Goal: Book appointment/travel/reservation

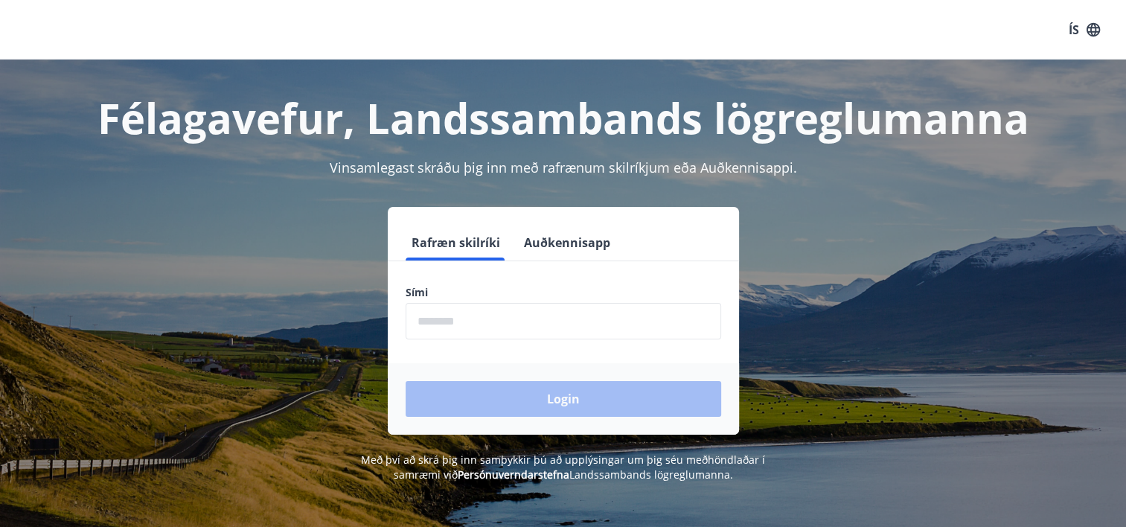
click at [561, 318] on input "phone" at bounding box center [563, 321] width 315 height 36
type input "********"
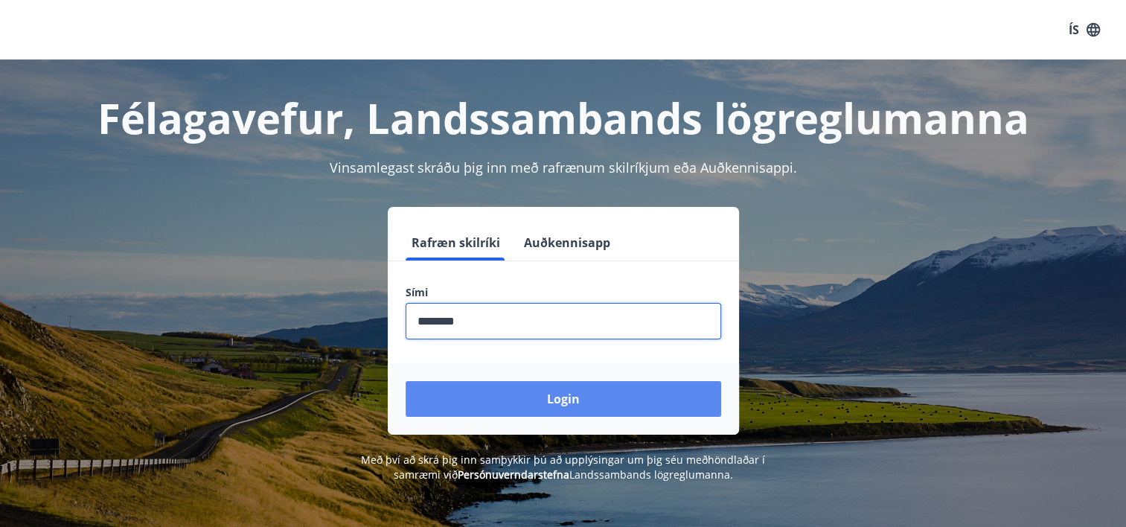
click at [577, 406] on button "Login" at bounding box center [563, 399] width 315 height 36
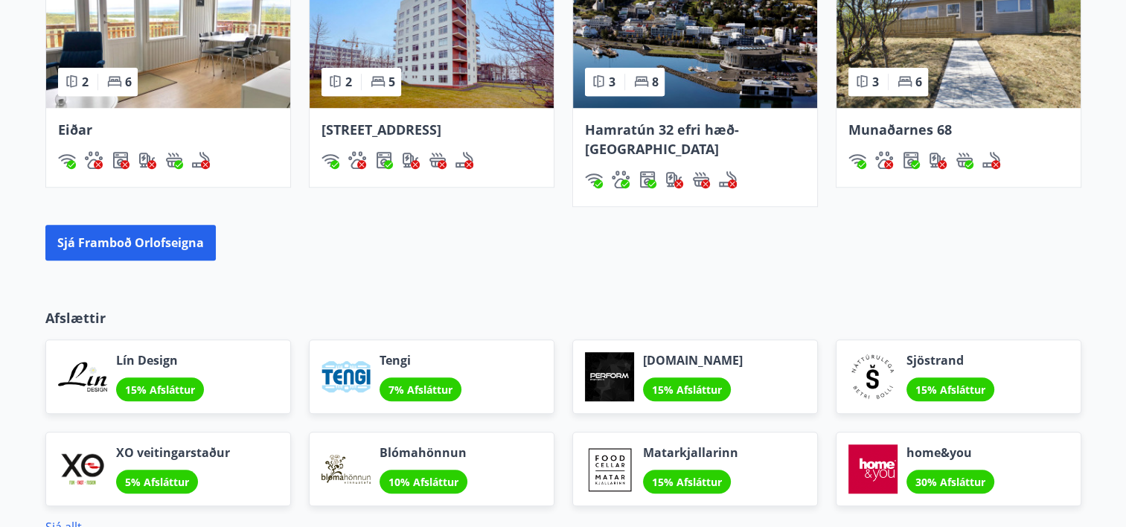
scroll to position [1157, 0]
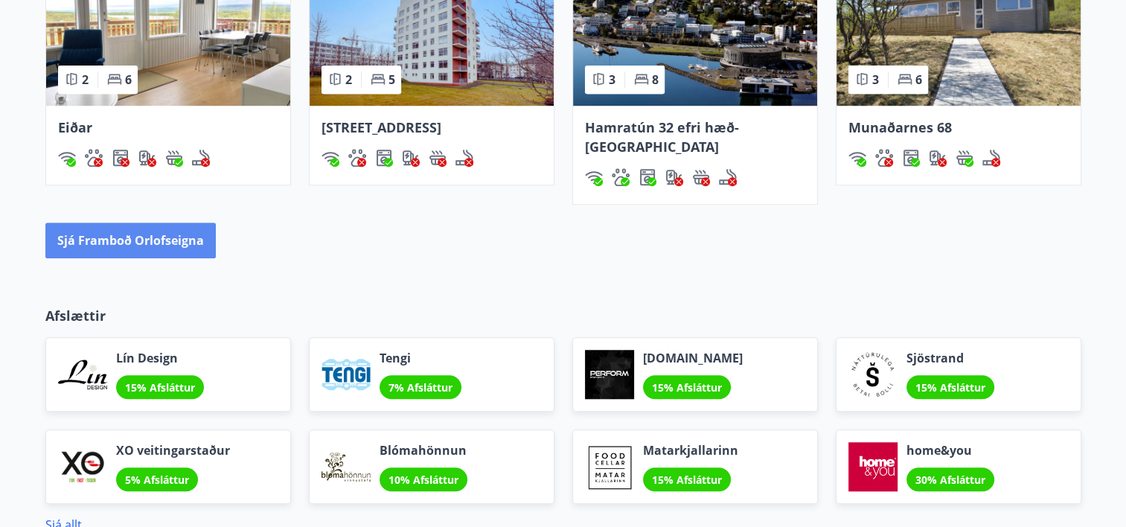
click at [155, 222] on button "Sjá framboð orlofseigna" at bounding box center [130, 240] width 170 height 36
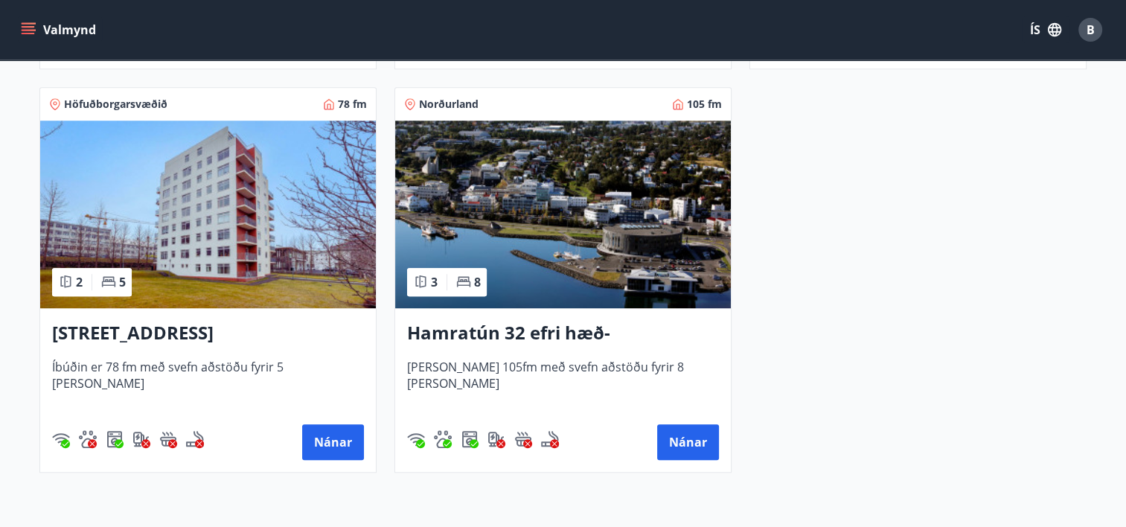
scroll to position [1066, 0]
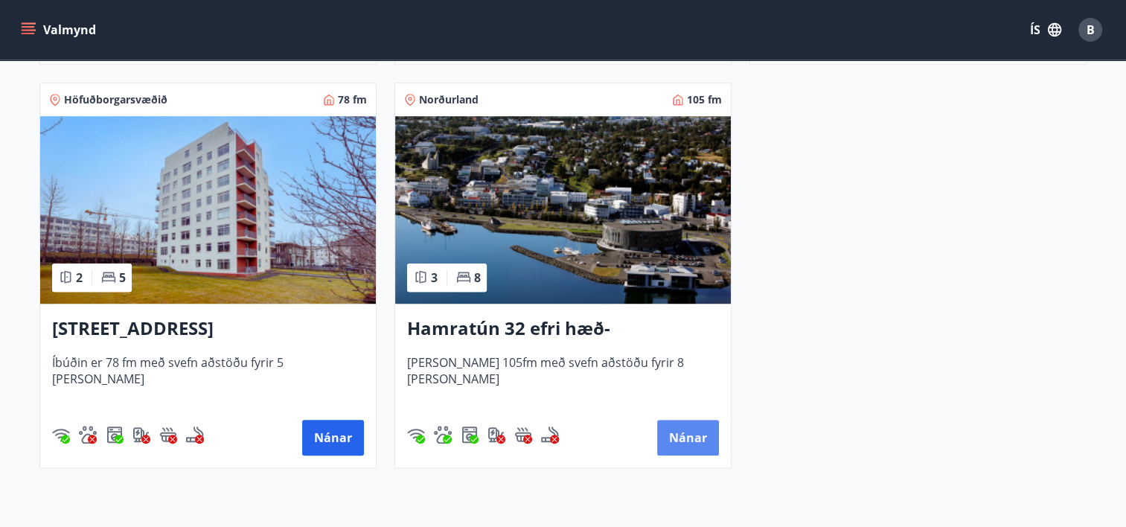
click at [682, 432] on button "Nánar" at bounding box center [688, 438] width 62 height 36
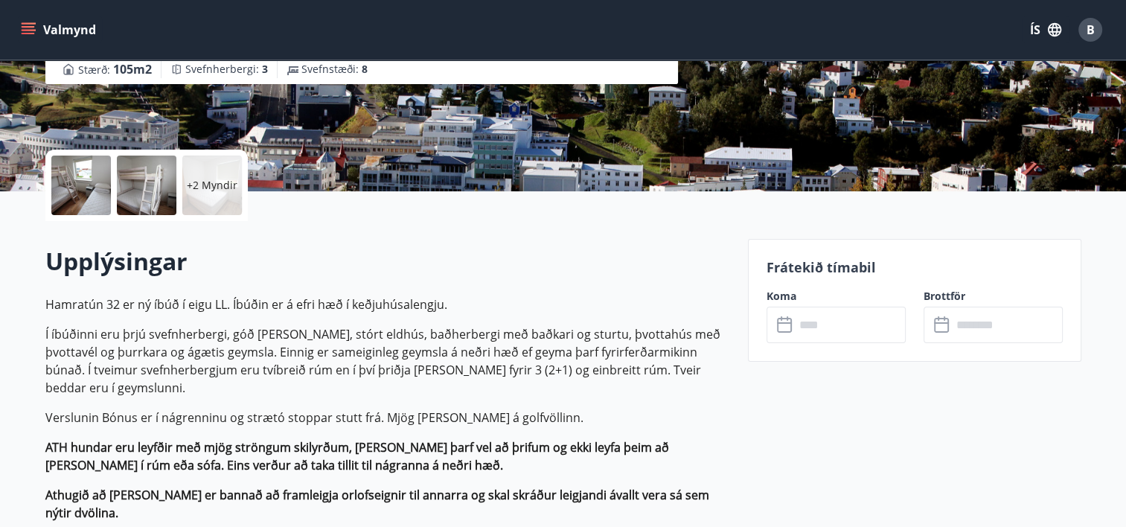
scroll to position [259, 0]
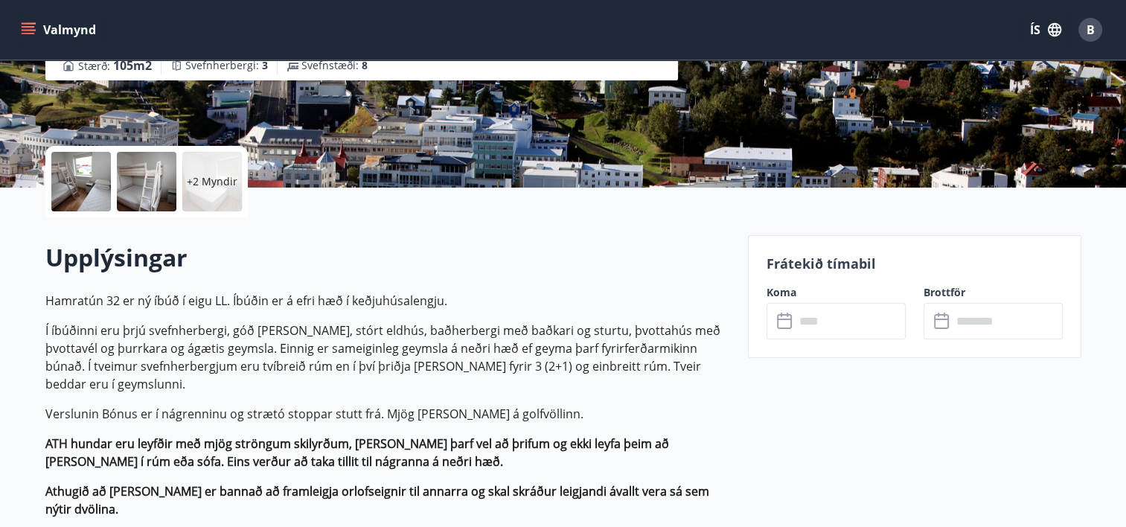
click at [842, 317] on input "text" at bounding box center [850, 321] width 111 height 36
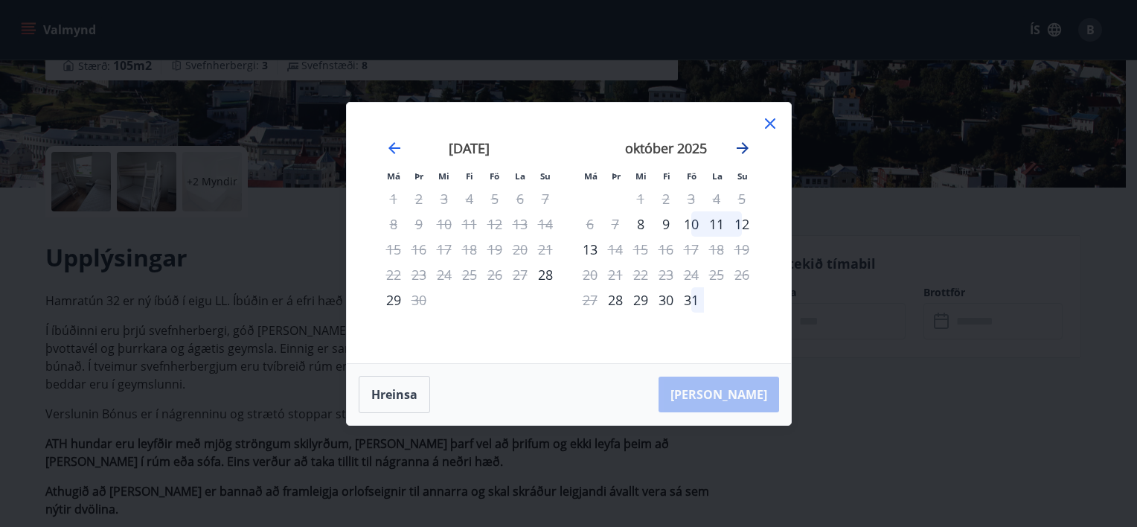
click at [747, 149] on icon "Move forward to switch to the next month." at bounding box center [743, 148] width 18 height 18
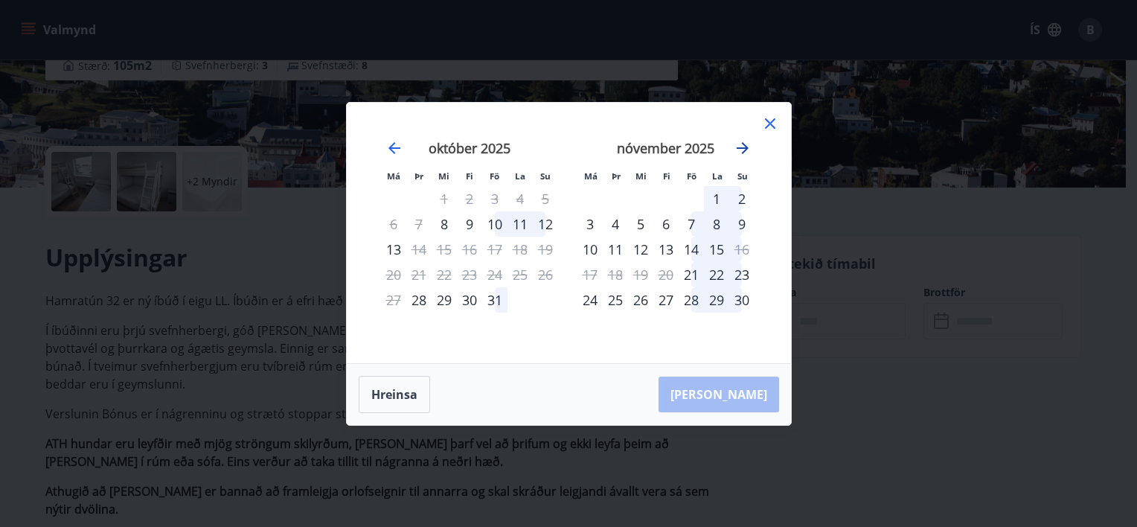
click at [747, 149] on icon "Move forward to switch to the next month." at bounding box center [743, 148] width 18 height 18
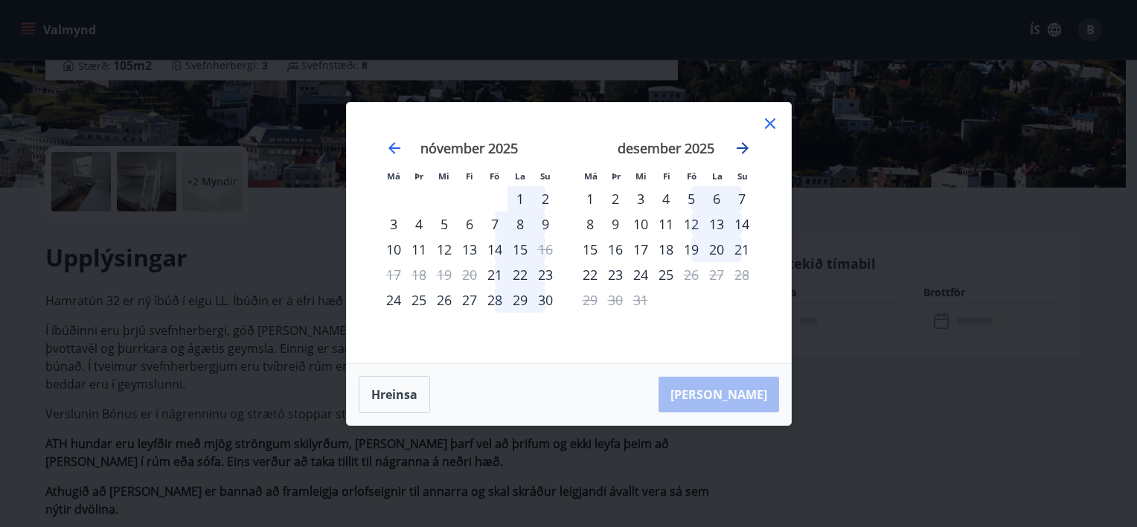
click at [747, 149] on icon "Move forward to switch to the next month." at bounding box center [743, 148] width 18 height 18
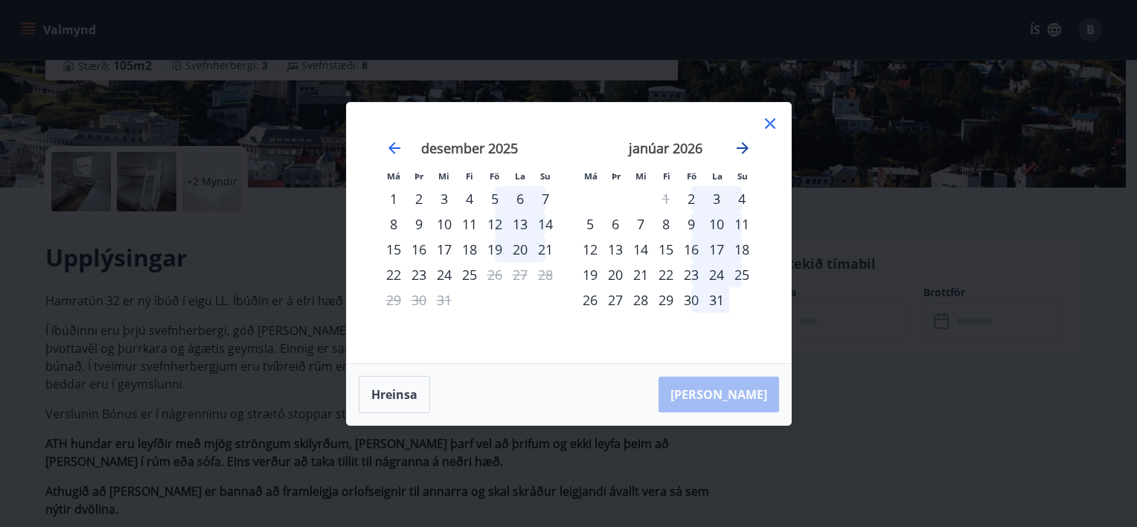
click at [747, 149] on icon "Move forward to switch to the next month." at bounding box center [743, 148] width 18 height 18
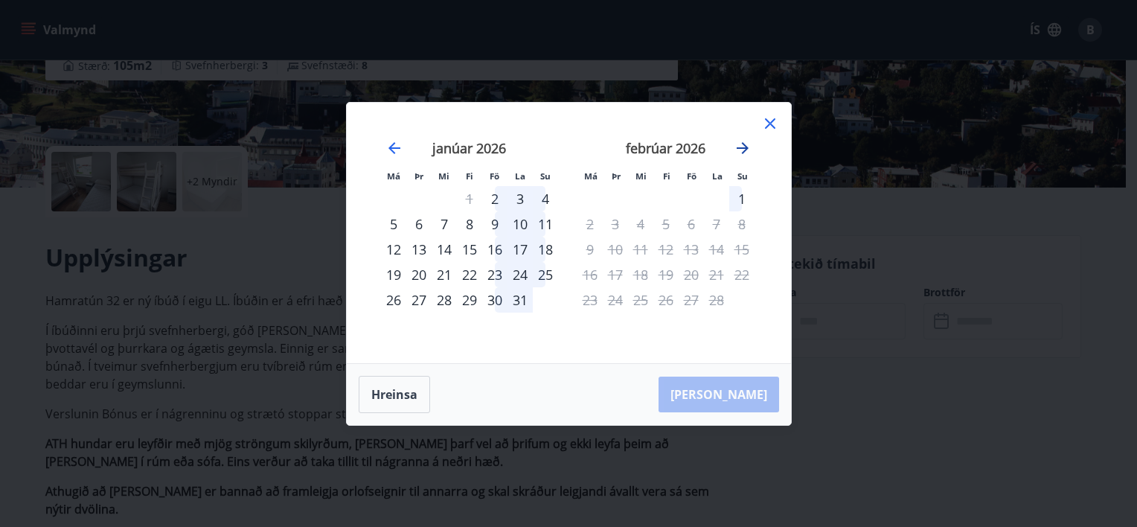
click at [747, 149] on icon "Move forward to switch to the next month." at bounding box center [743, 148] width 18 height 18
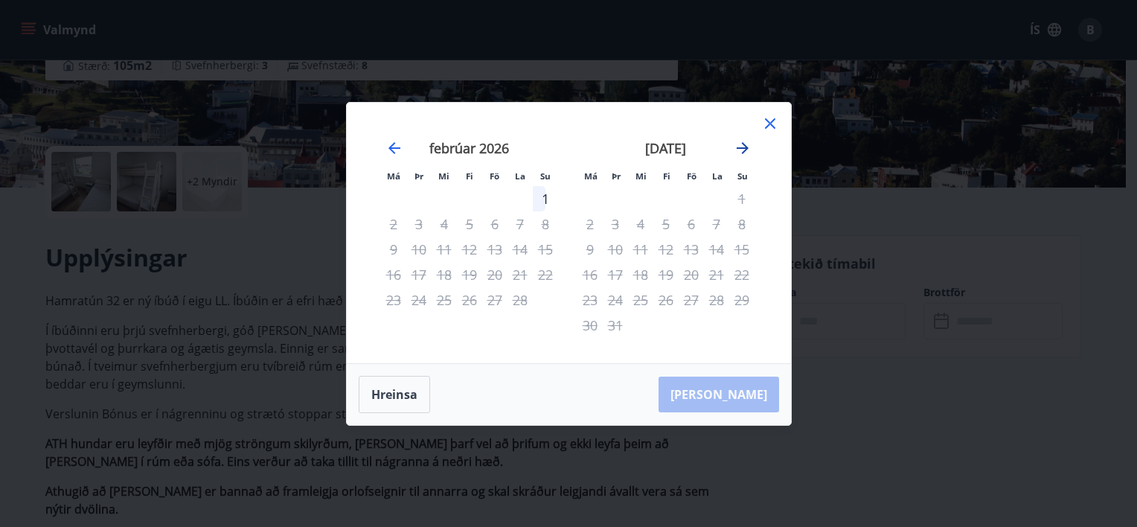
click at [747, 149] on icon "Move forward to switch to the next month." at bounding box center [743, 148] width 18 height 18
click at [393, 144] on icon "Move backward to switch to the previous month." at bounding box center [394, 148] width 12 height 12
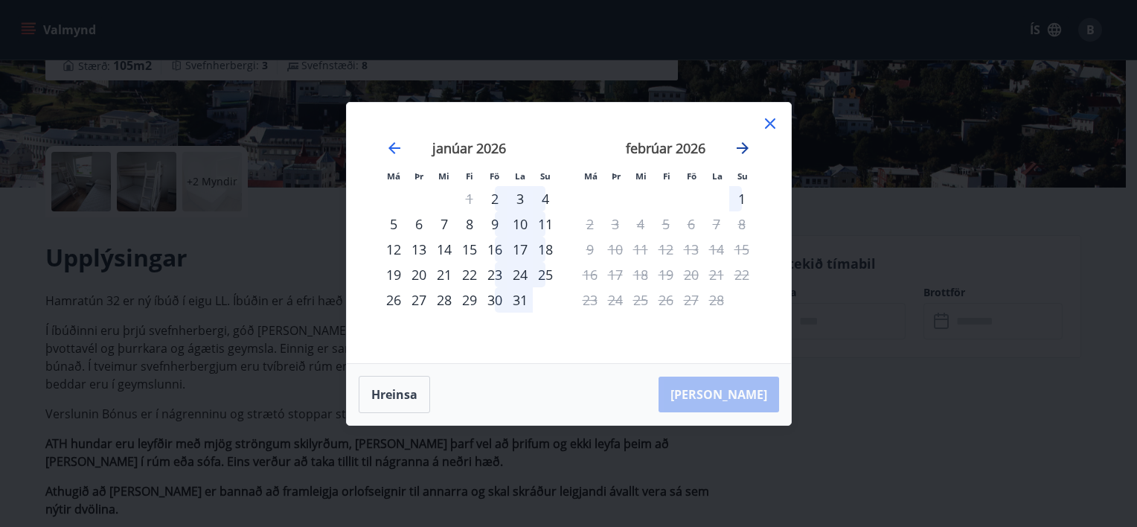
click at [743, 152] on icon "Move forward to switch to the next month." at bounding box center [743, 148] width 12 height 12
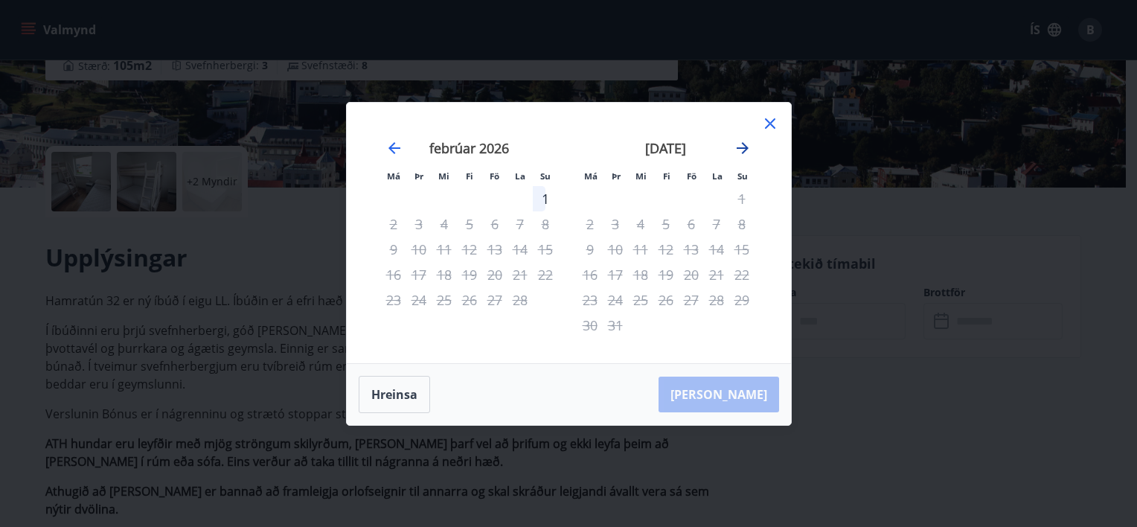
click at [743, 152] on icon "Move forward to switch to the next month." at bounding box center [743, 148] width 12 height 12
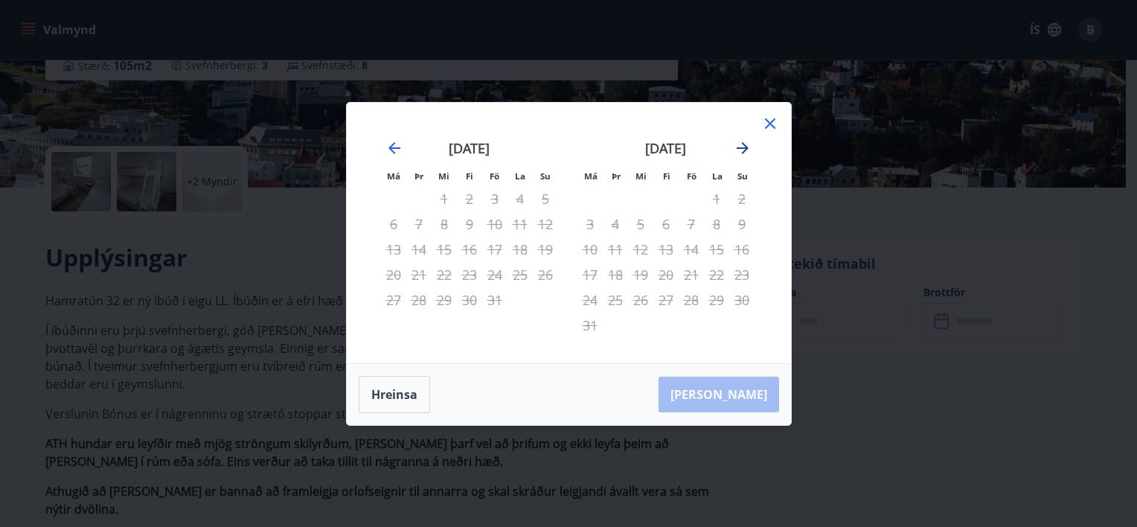
click at [743, 152] on icon "Move forward to switch to the next month." at bounding box center [743, 148] width 12 height 12
click at [741, 146] on icon "Move forward to switch to the next month." at bounding box center [743, 148] width 18 height 18
click at [766, 119] on icon at bounding box center [770, 123] width 10 height 10
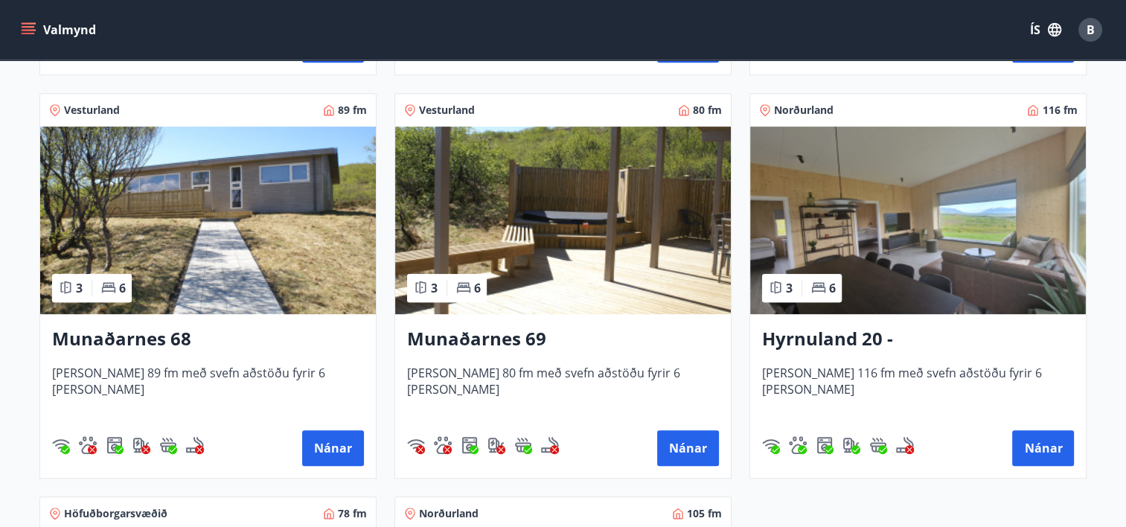
click at [878, 339] on h3 "Hyrnuland 20 - [GEOGRAPHIC_DATA]" at bounding box center [918, 339] width 312 height 27
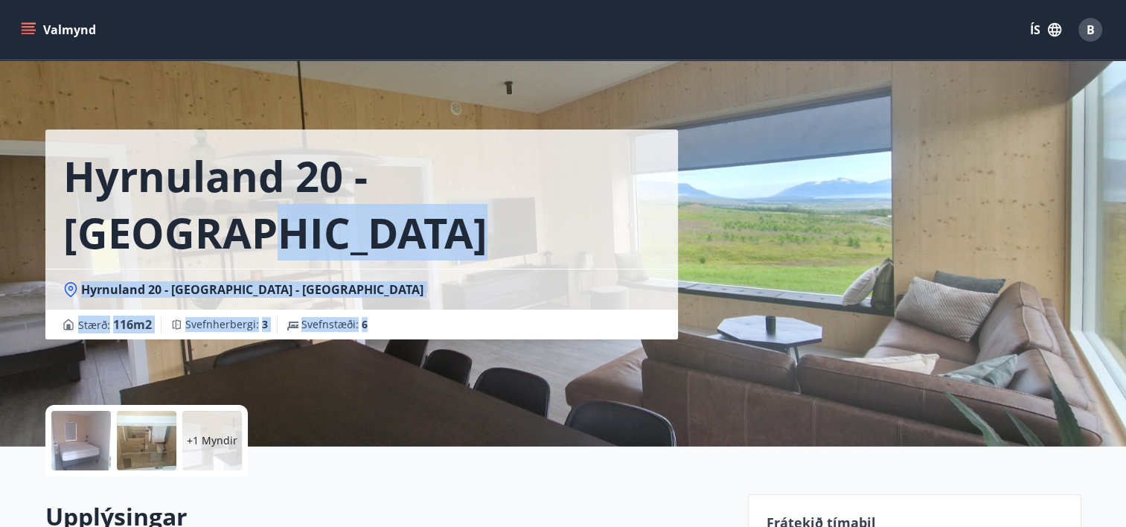
drag, startPoint x: 878, startPoint y: 339, endPoint x: 859, endPoint y: 161, distance: 179.6
click at [859, 161] on div "[GEOGRAPHIC_DATA] 20 - [GEOGRAPHIC_DATA] Hyrnuland 20 - [GEOGRAPHIC_DATA] - [GE…" at bounding box center [563, 223] width 1036 height 446
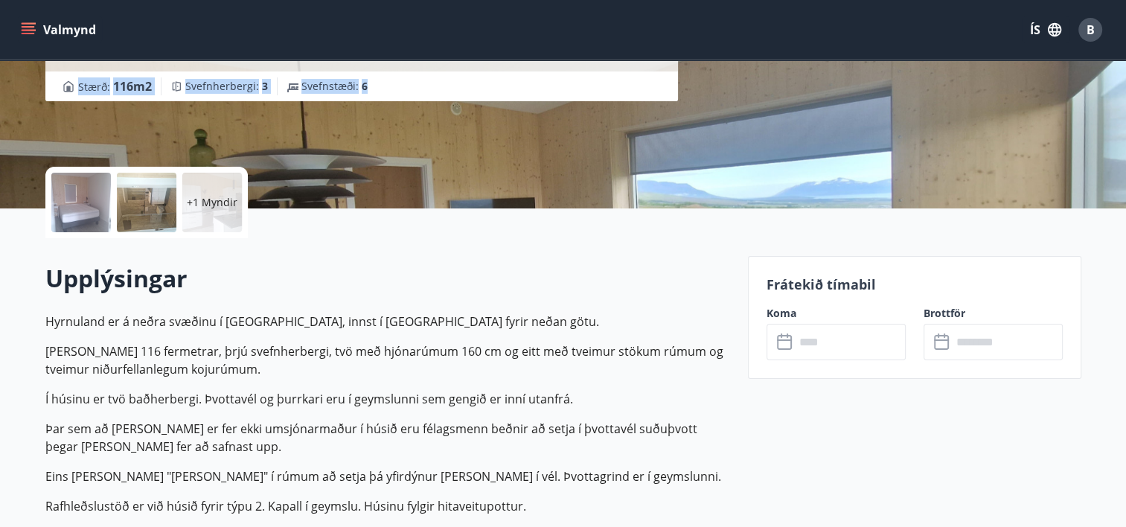
scroll to position [239, 0]
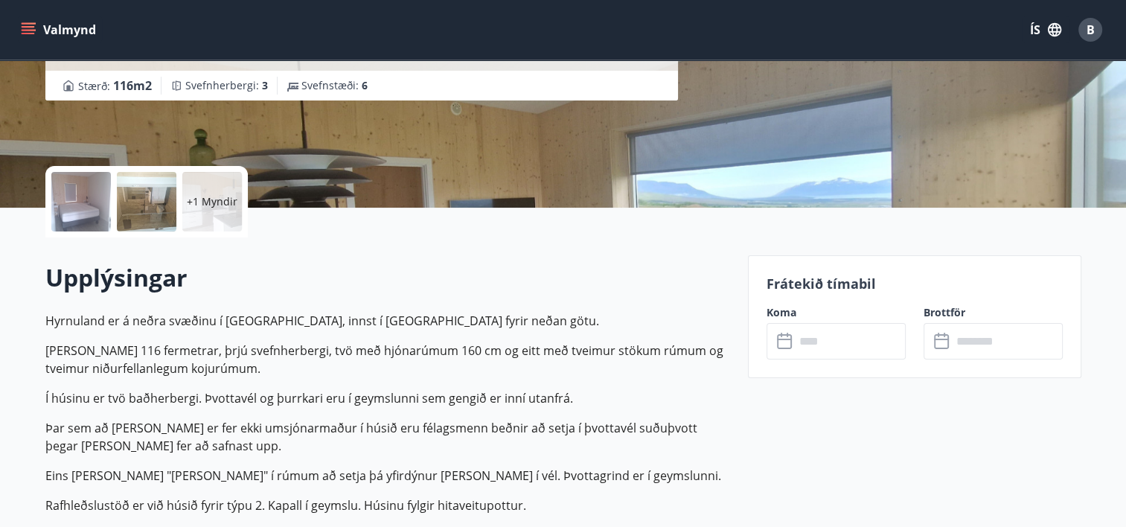
click at [820, 345] on input "text" at bounding box center [850, 341] width 111 height 36
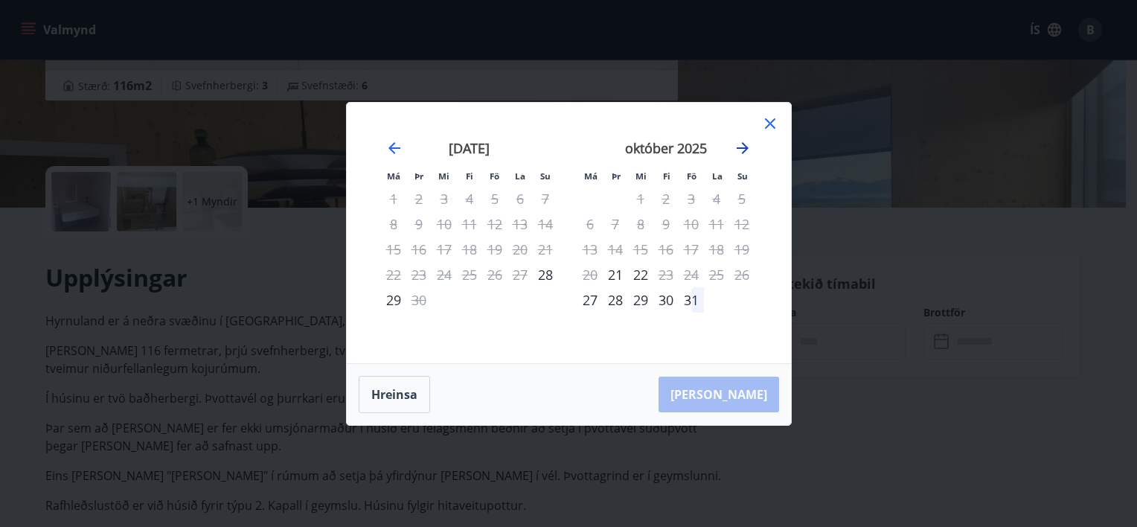
click at [744, 149] on icon "Move forward to switch to the next month." at bounding box center [743, 148] width 18 height 18
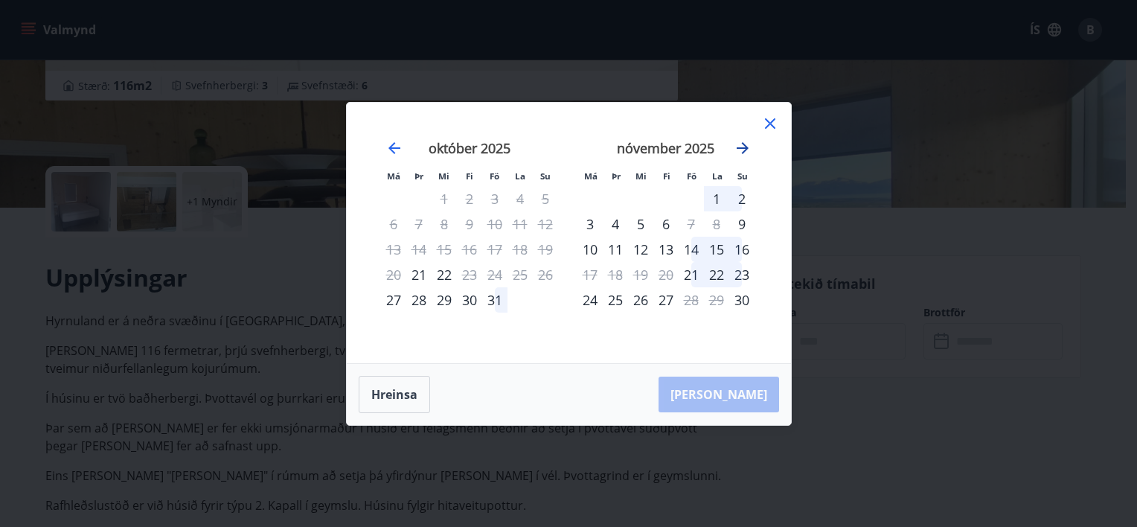
click at [744, 149] on icon "Move forward to switch to the next month." at bounding box center [743, 148] width 18 height 18
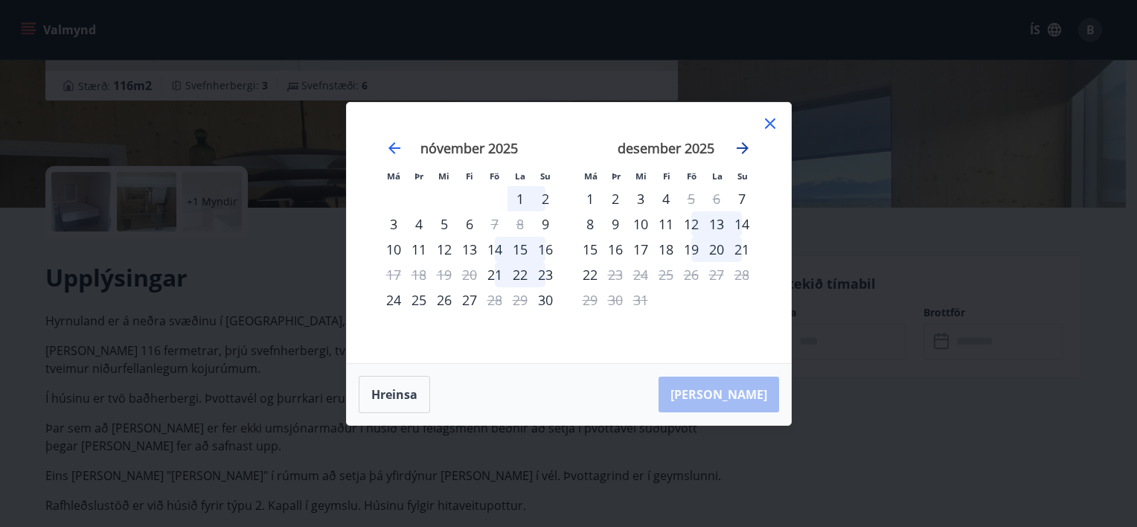
click at [744, 149] on icon "Move forward to switch to the next month." at bounding box center [743, 148] width 18 height 18
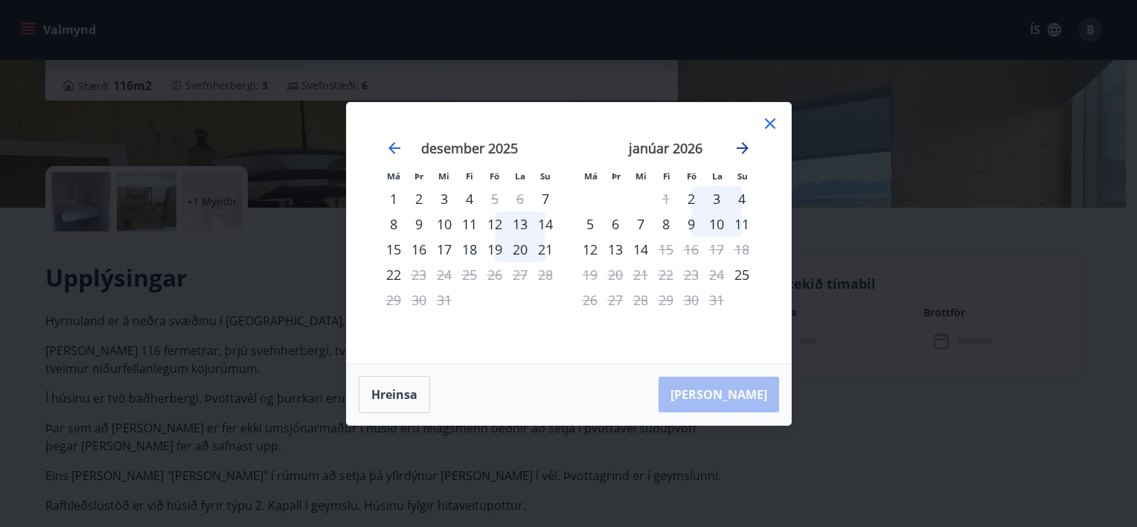
click at [744, 149] on icon "Move forward to switch to the next month." at bounding box center [743, 148] width 18 height 18
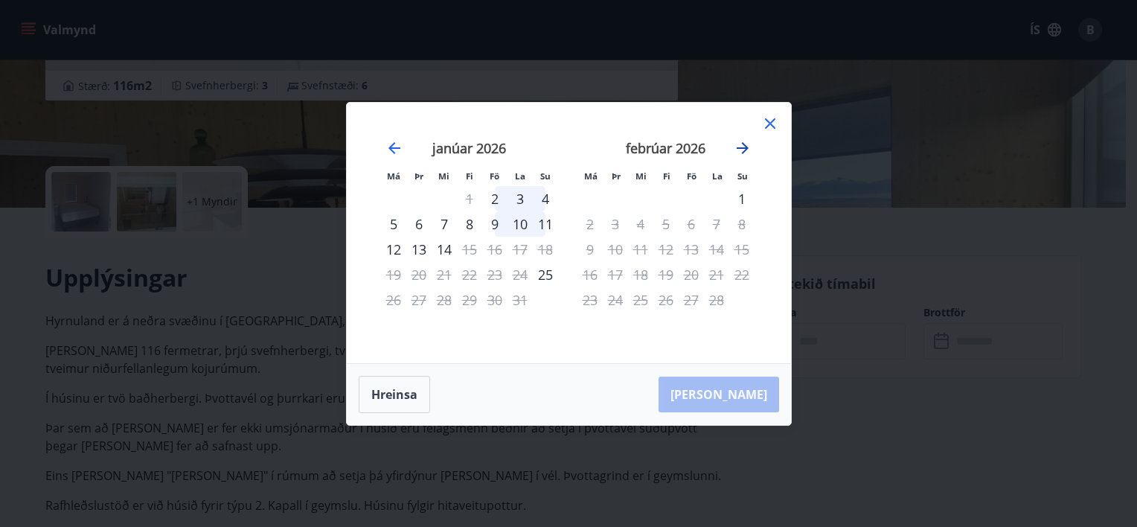
click at [744, 149] on icon "Move forward to switch to the next month." at bounding box center [743, 148] width 18 height 18
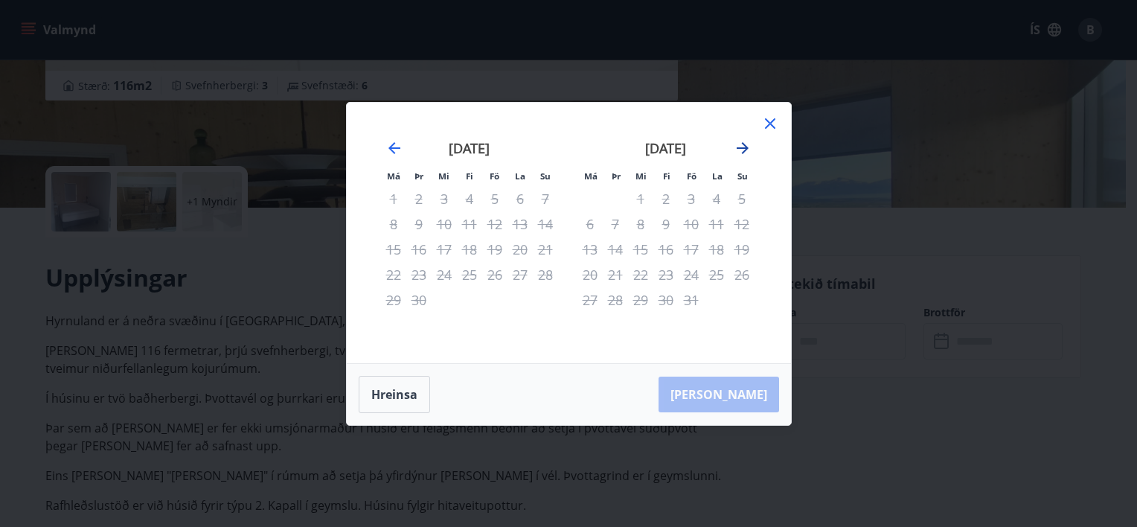
click at [744, 149] on icon "Move forward to switch to the next month." at bounding box center [743, 148] width 18 height 18
click at [773, 117] on icon at bounding box center [770, 124] width 18 height 18
